Goal: Task Accomplishment & Management: Use online tool/utility

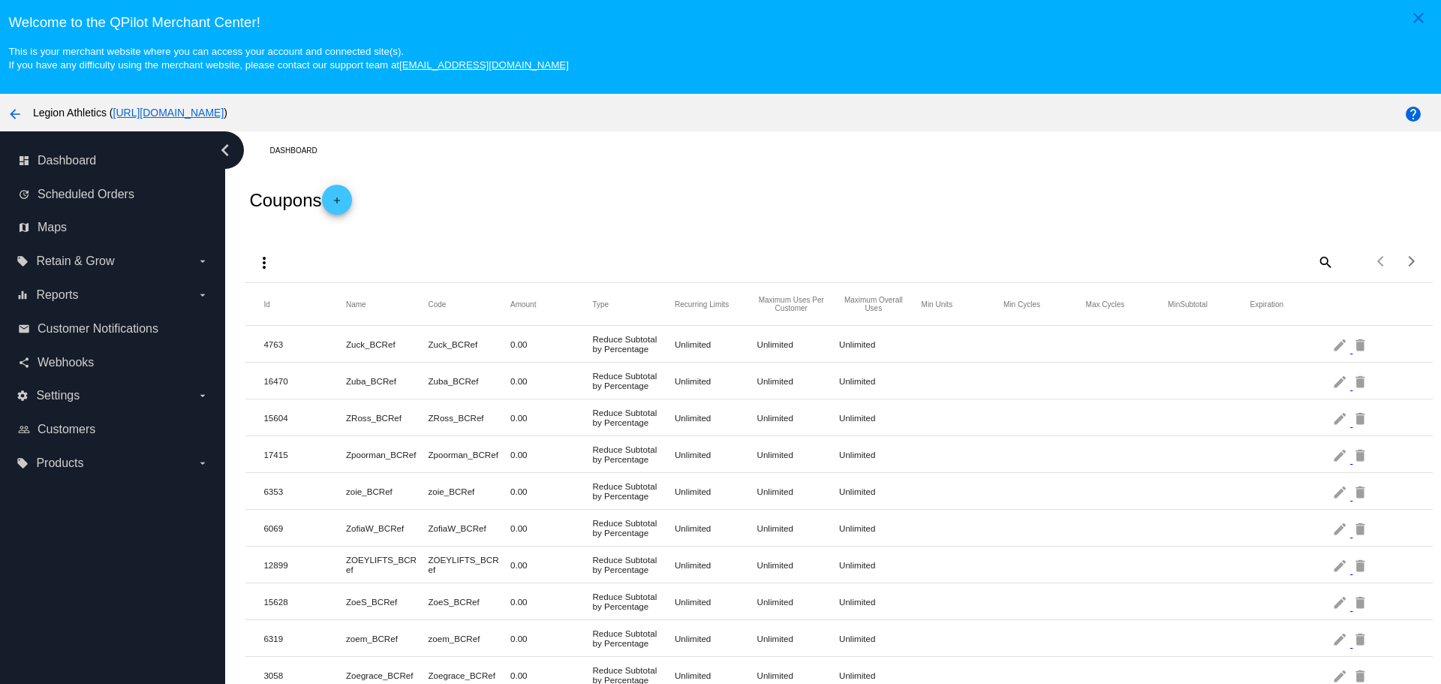
scroll to position [94, 0]
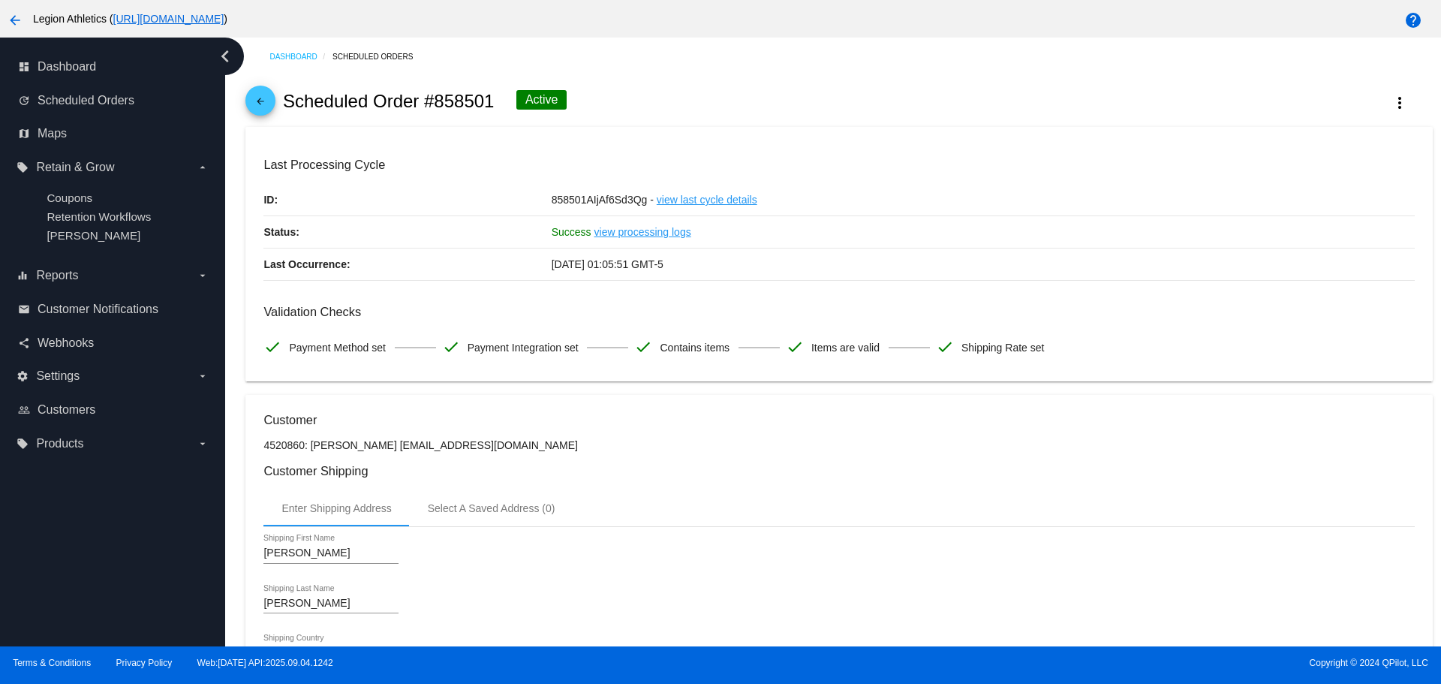
click at [264, 96] on mat-icon "arrow_back" at bounding box center [260, 105] width 18 height 18
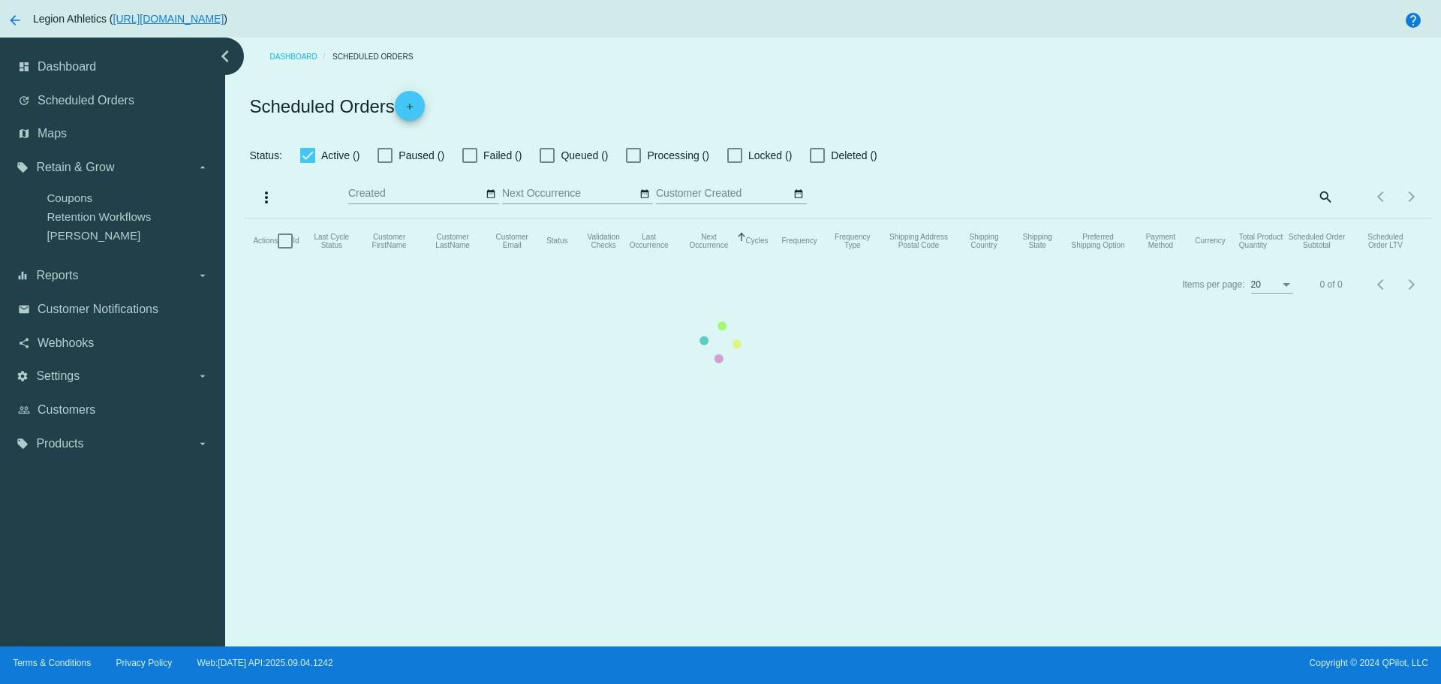
checkbox input "true"
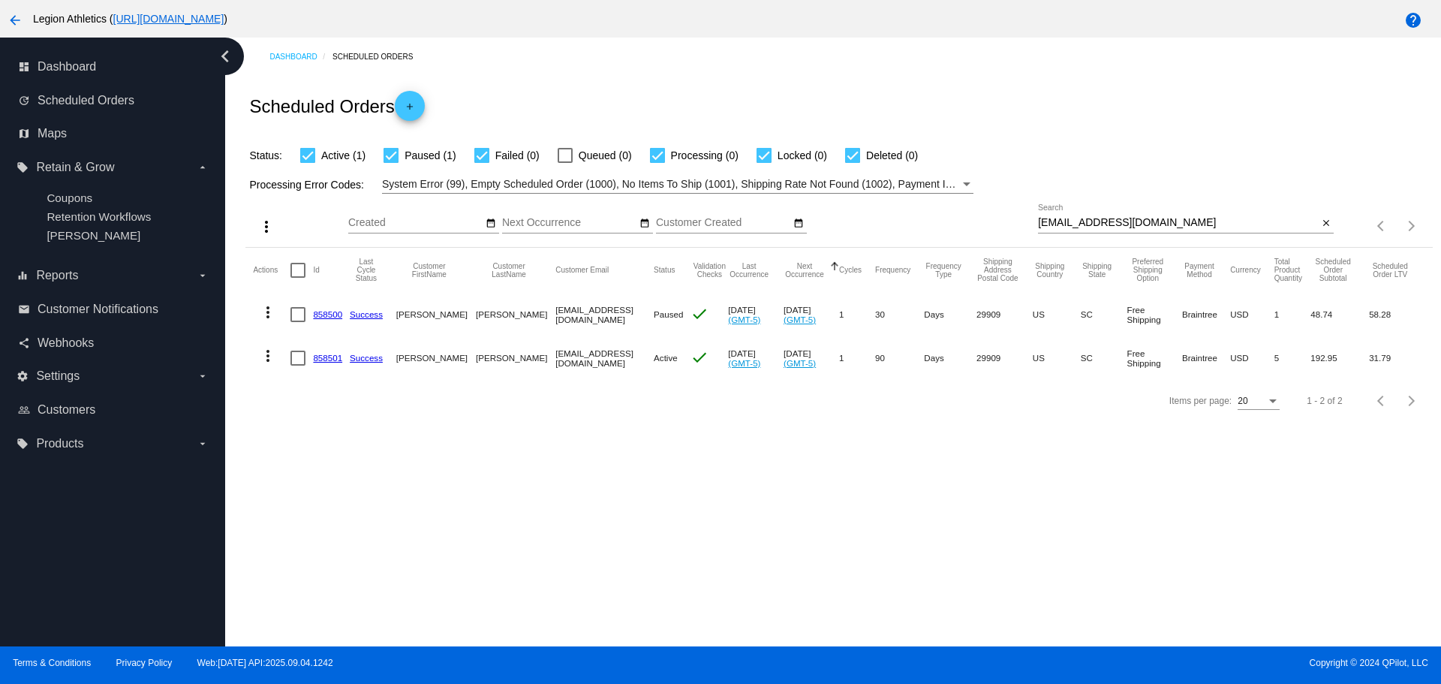
click at [1023, 224] on div "Sep Jan Feb Mar Apr Su Mo" at bounding box center [693, 225] width 690 height 43
click at [1038, 224] on input "[EMAIL_ADDRESS][DOMAIN_NAME]" at bounding box center [1178, 223] width 280 height 12
drag, startPoint x: 1035, startPoint y: 224, endPoint x: 1131, endPoint y: 225, distance: 96.8
click at [1131, 225] on input "[EMAIL_ADDRESS][DOMAIN_NAME]" at bounding box center [1178, 223] width 280 height 12
paste input "[EMAIL_ADDRESS][DOMAIN_NAME]"
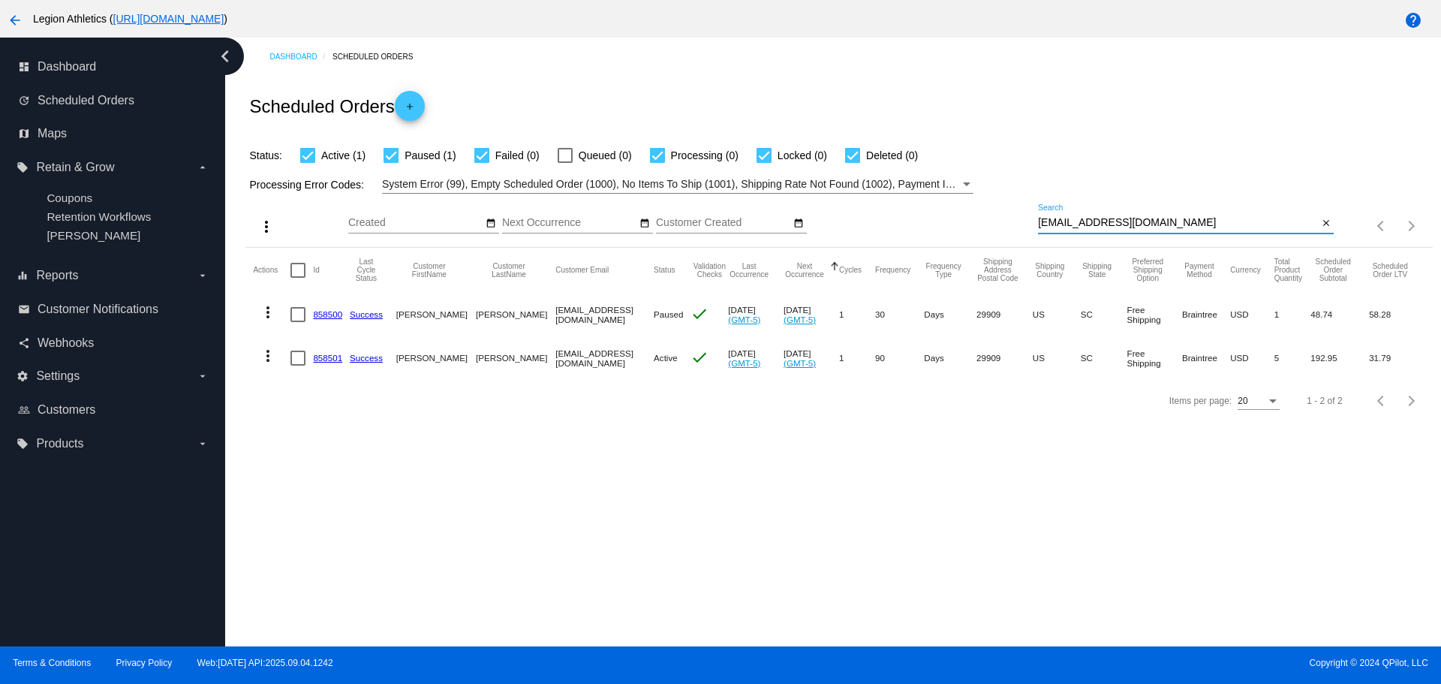
type input "[EMAIL_ADDRESS][DOMAIN_NAME]"
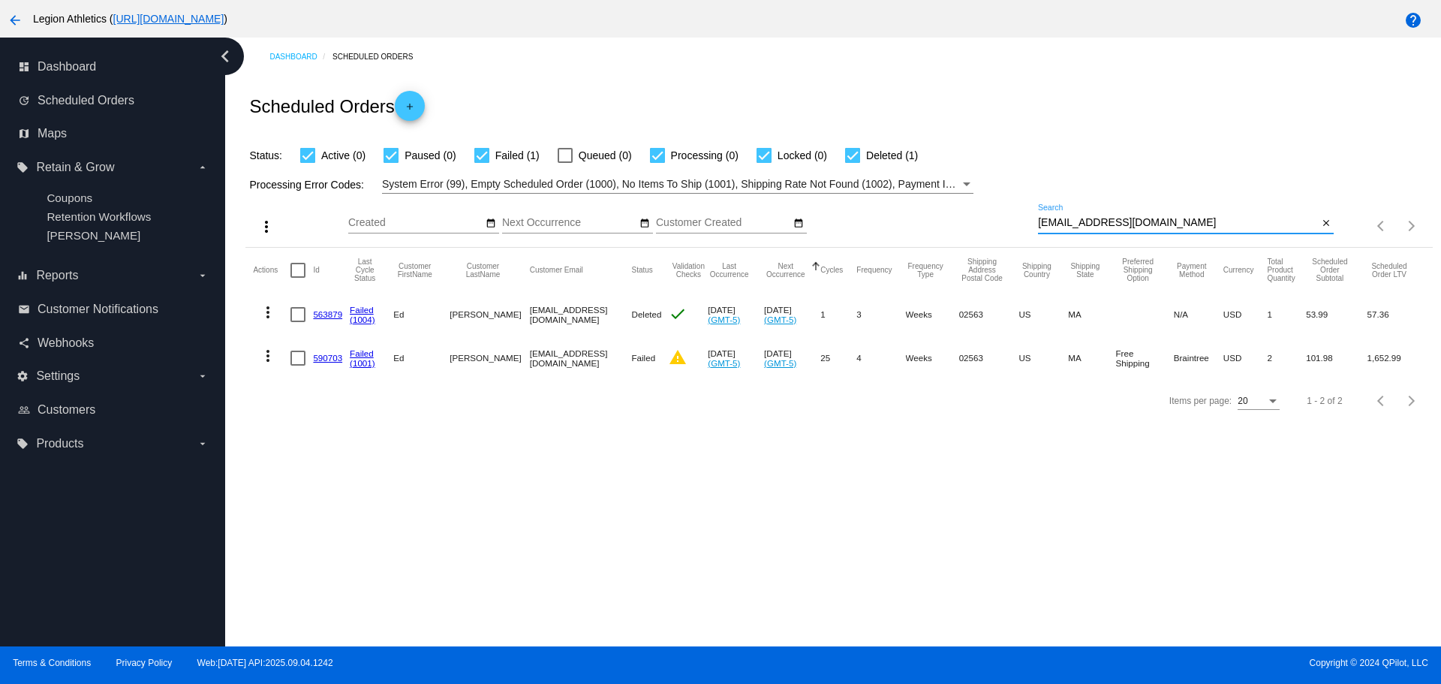
click at [322, 362] on link "590703" at bounding box center [327, 358] width 29 height 10
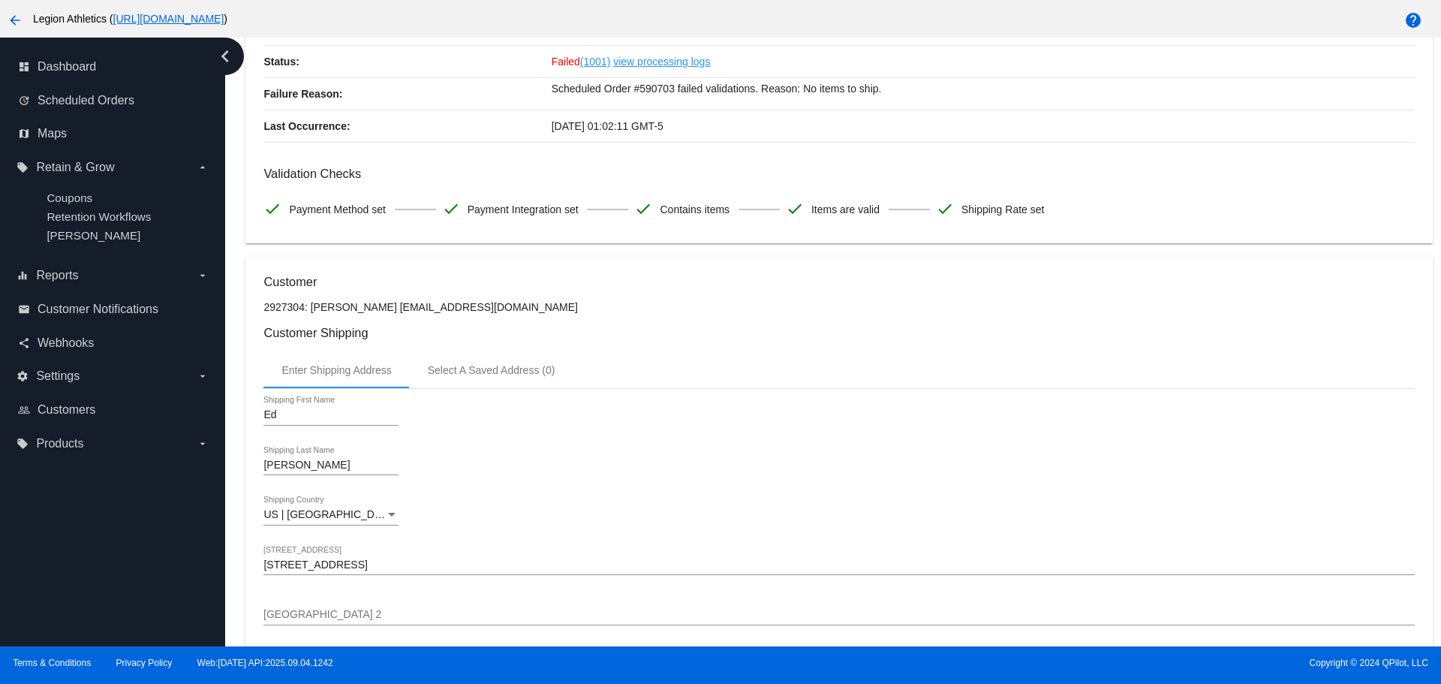
scroll to position [5, 0]
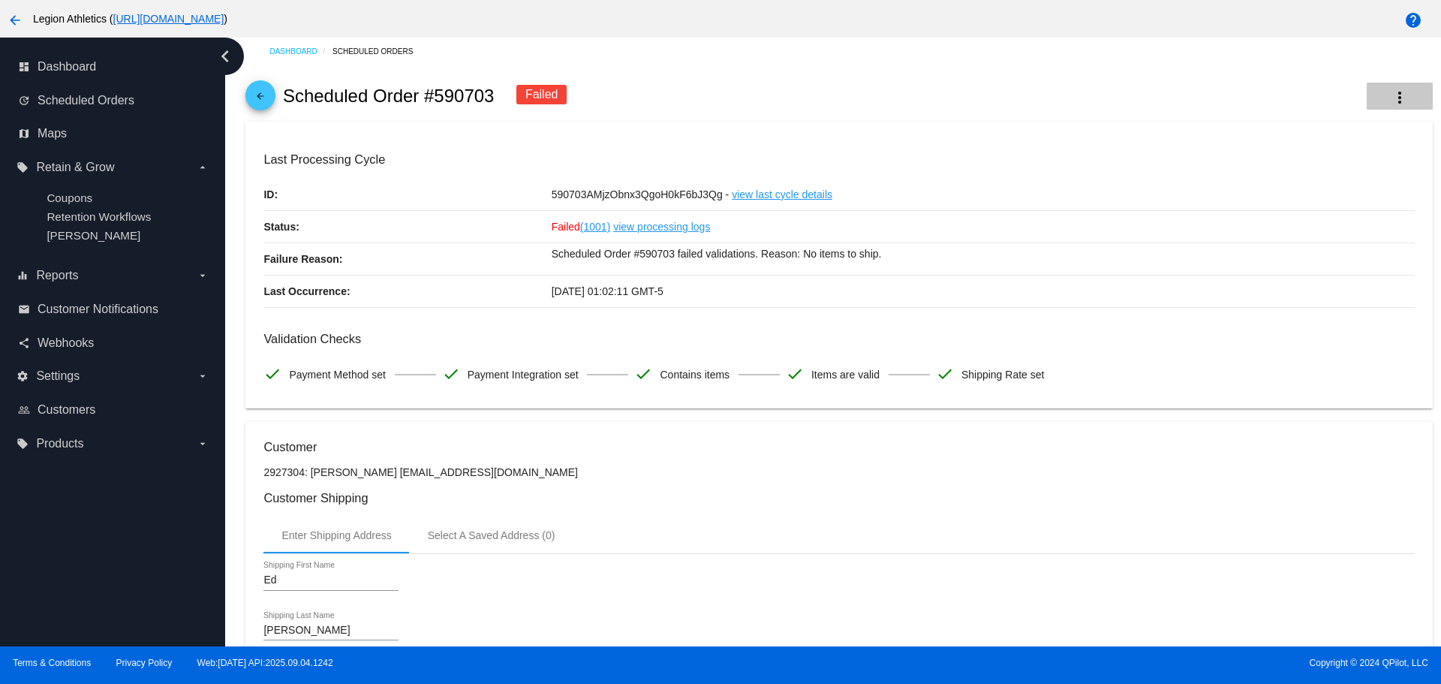
click at [1390, 101] on mat-icon "more_vert" at bounding box center [1399, 98] width 18 height 18
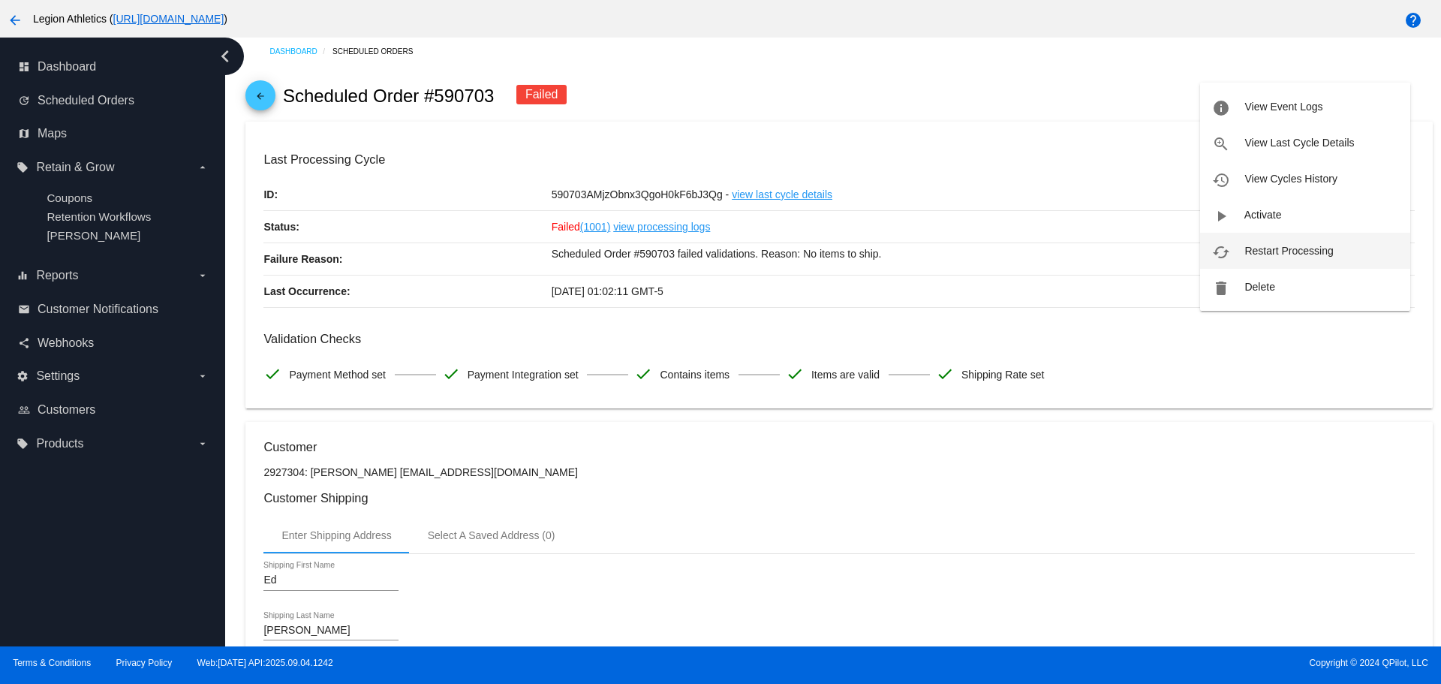
click at [1268, 245] on span "Restart Processing" at bounding box center [1288, 251] width 89 height 12
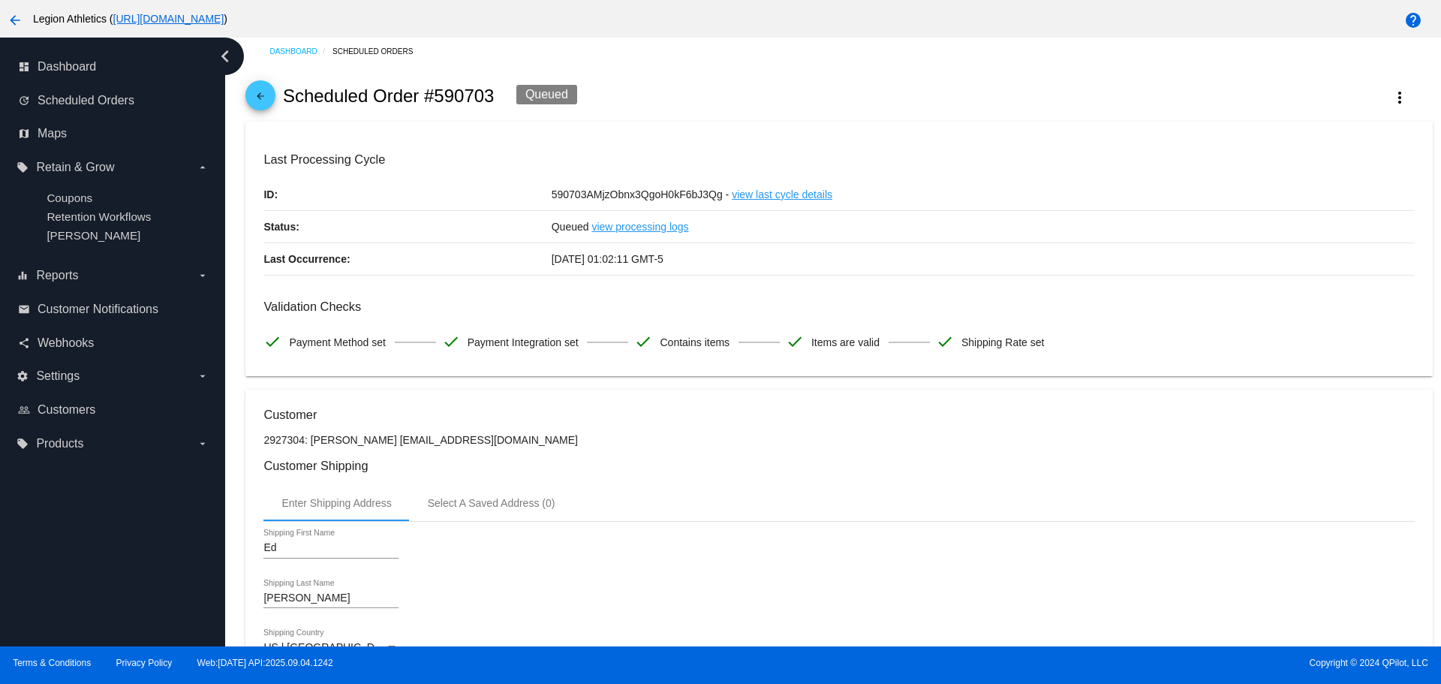
click at [261, 103] on mat-icon "arrow_back" at bounding box center [260, 100] width 18 height 18
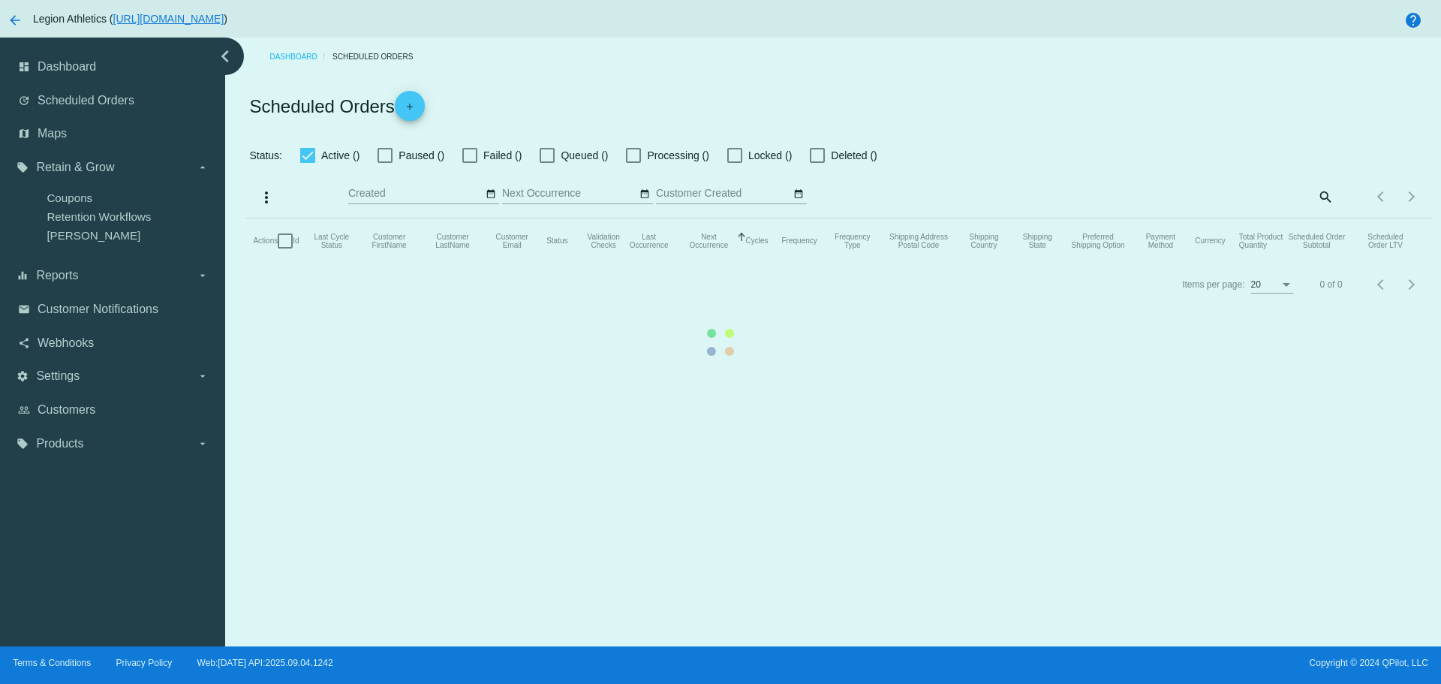
checkbox input "true"
